Goal: Task Accomplishment & Management: Manage account settings

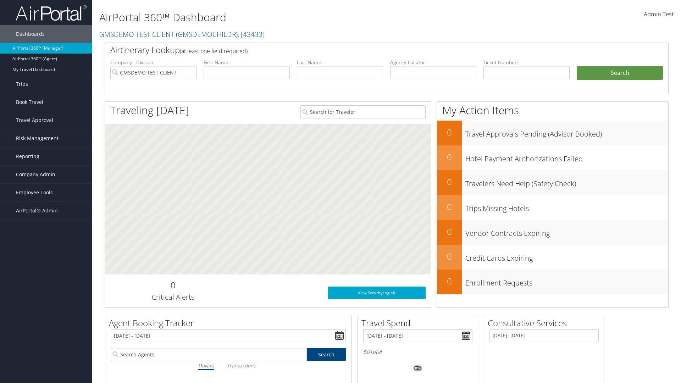
click at [46, 175] on span "Company Admin" at bounding box center [35, 175] width 39 height 18
click at [46, 205] on link "People" at bounding box center [46, 210] width 92 height 11
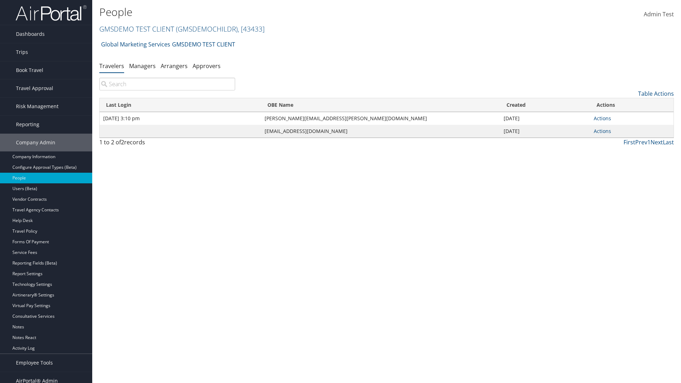
click at [167, 84] on input "search" at bounding box center [167, 84] width 136 height 13
type input "[DATE] 3:10 pm"
